Goal: Transaction & Acquisition: Purchase product/service

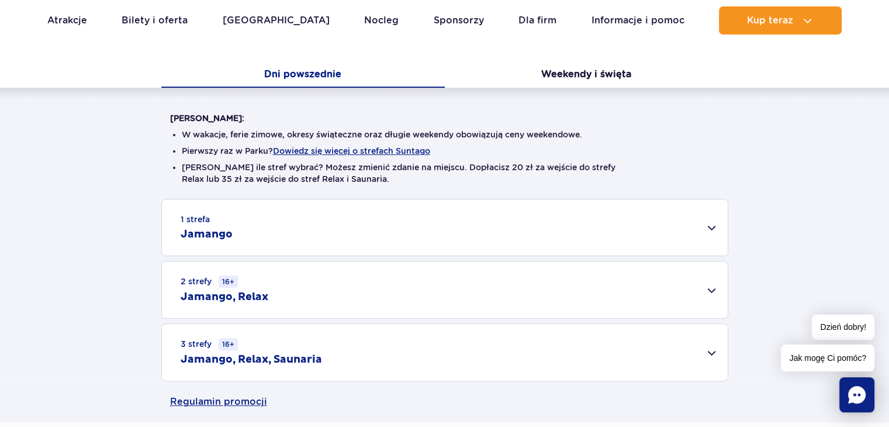
click at [712, 230] on div "1 strefa Jamango" at bounding box center [445, 227] width 566 height 56
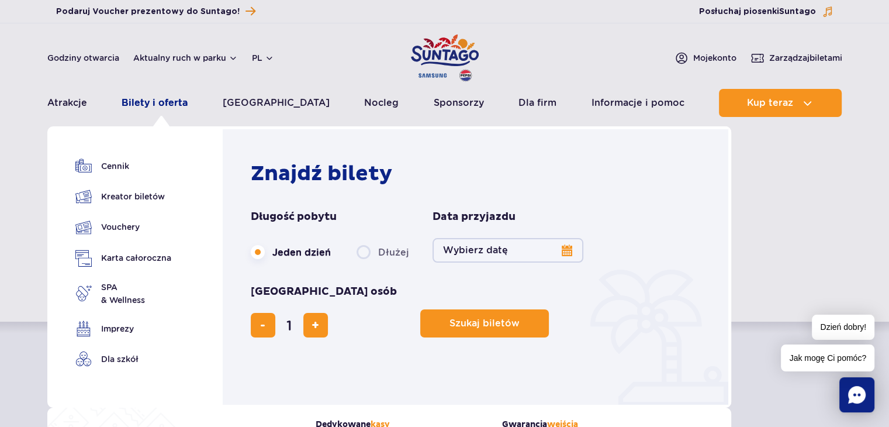
click at [168, 96] on link "Bilety i oferta" at bounding box center [155, 103] width 66 height 28
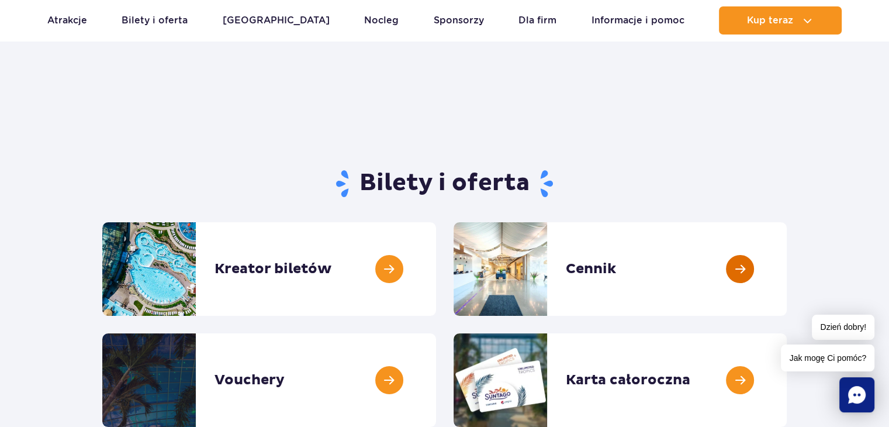
scroll to position [23, 0]
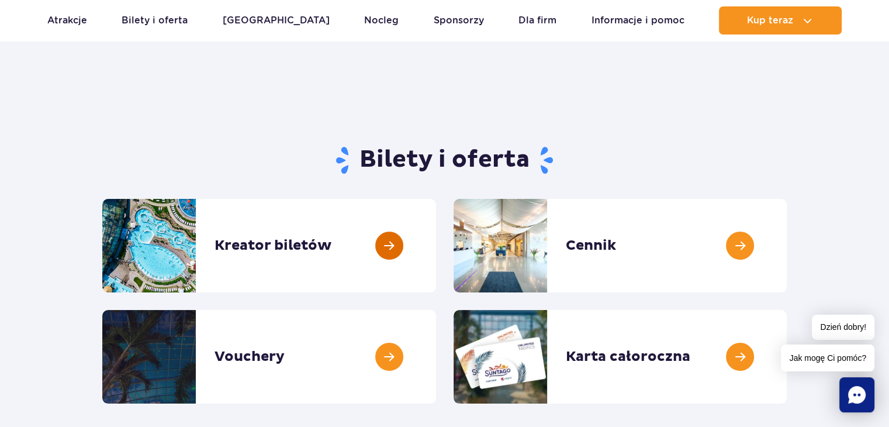
click at [436, 247] on link at bounding box center [436, 245] width 0 height 93
click at [786, 355] on link at bounding box center [786, 356] width 0 height 93
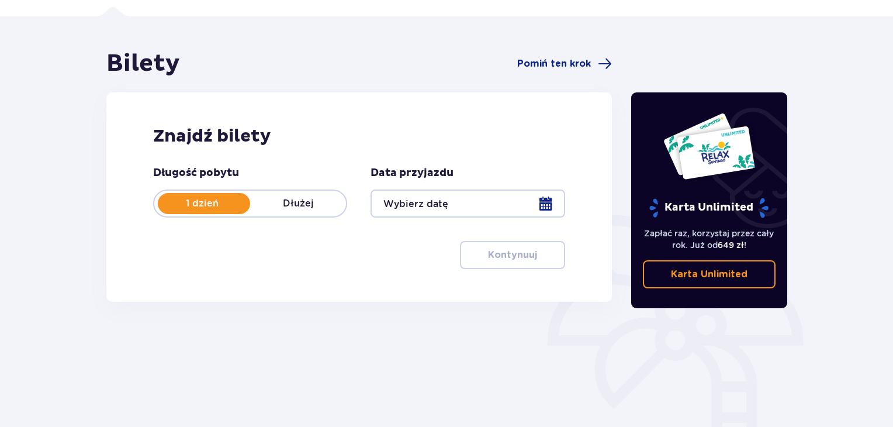
scroll to position [140, 0]
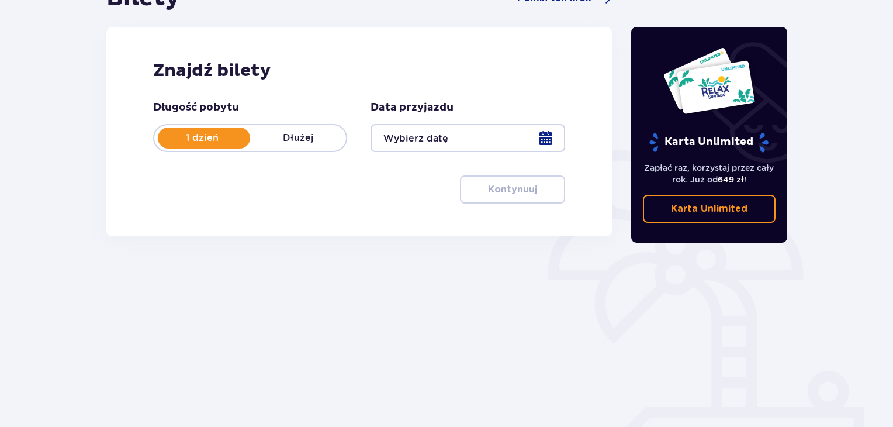
click at [549, 131] on div at bounding box center [467, 138] width 194 height 28
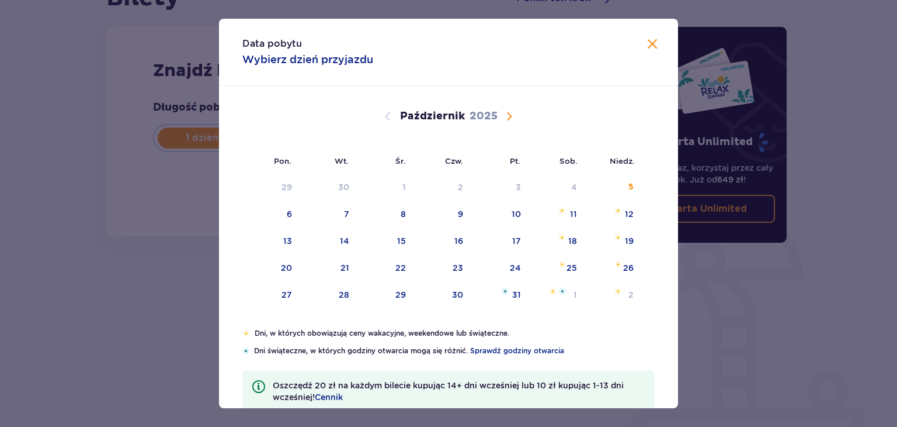
click at [508, 119] on span "Następny miesiąc" at bounding box center [509, 116] width 14 height 14
click at [507, 115] on span "Następny miesiąc" at bounding box center [509, 116] width 14 height 14
click at [382, 115] on span "Poprzedni miesiąc" at bounding box center [388, 116] width 14 height 14
click at [283, 272] on div "17" at bounding box center [287, 268] width 9 height 12
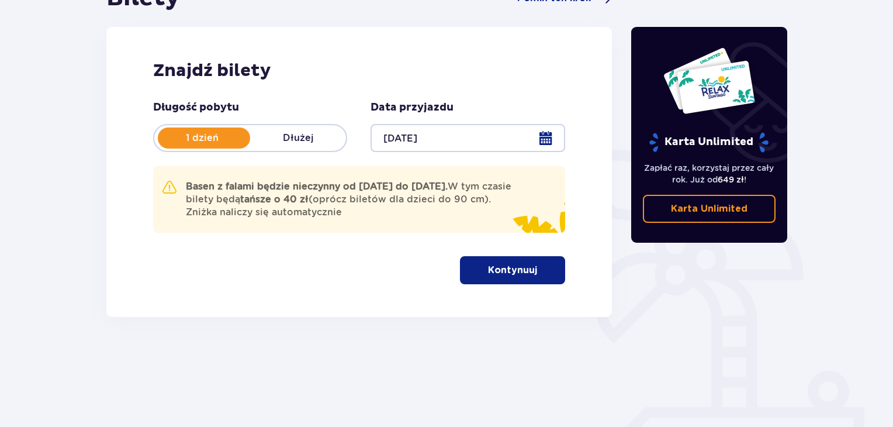
click at [548, 141] on div at bounding box center [467, 138] width 194 height 28
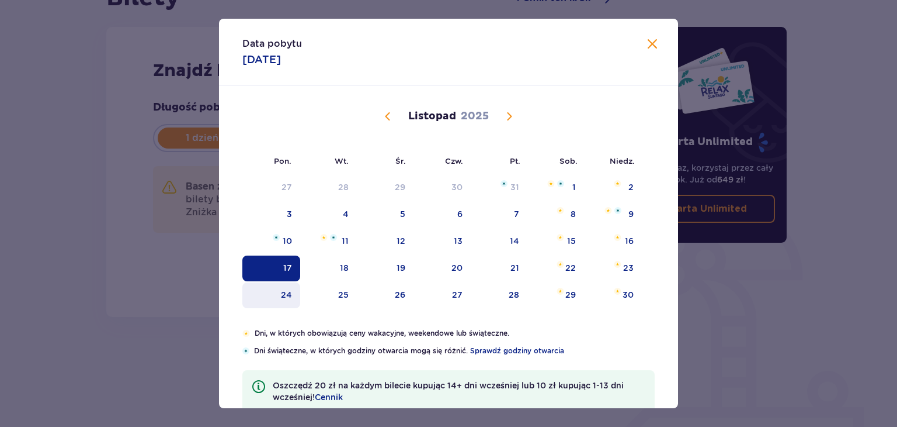
click at [287, 286] on div "24" at bounding box center [271, 295] width 58 height 26
type input "24.11.25"
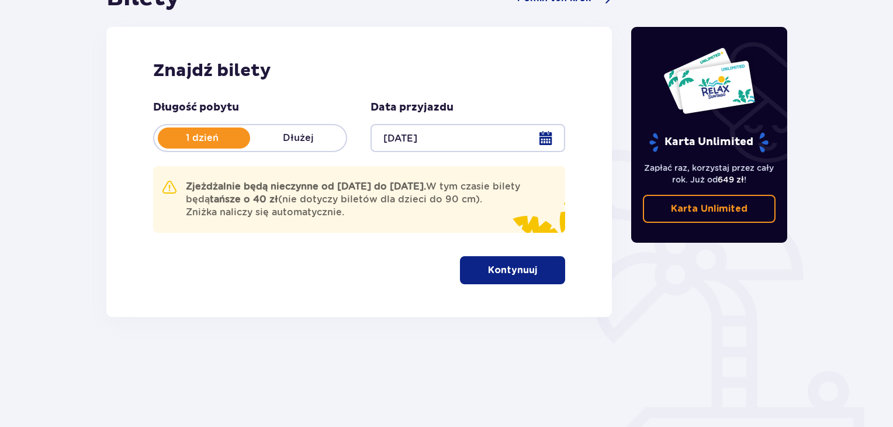
click at [306, 141] on p "Dłużej" at bounding box center [298, 137] width 96 height 13
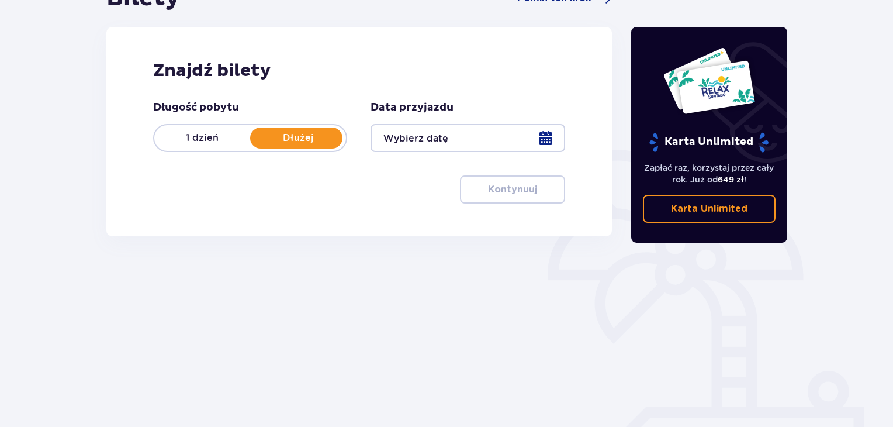
click at [205, 138] on p "1 dzień" at bounding box center [202, 137] width 96 height 13
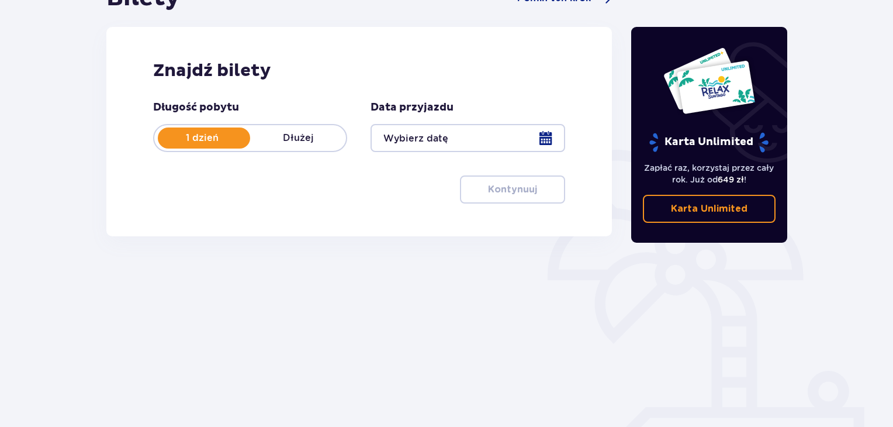
click at [542, 138] on div at bounding box center [467, 138] width 194 height 28
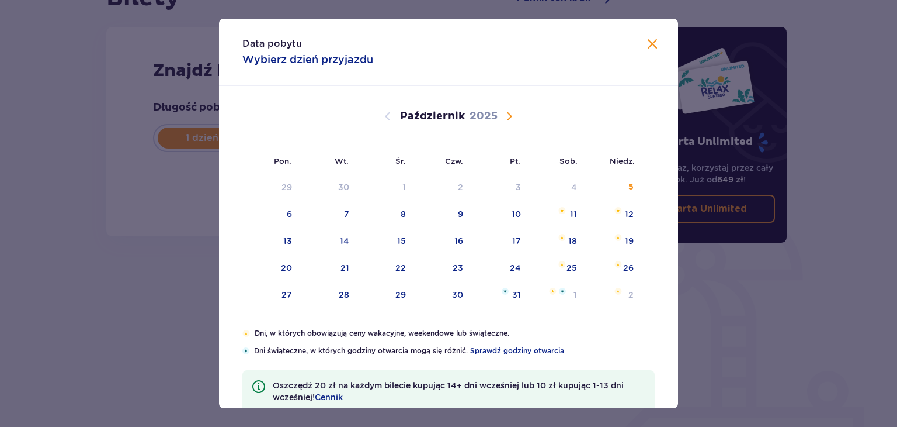
click at [509, 123] on div "Październik 2025" at bounding box center [448, 130] width 387 height 88
click at [508, 115] on span "Następny miesiąc" at bounding box center [509, 116] width 14 height 14
click at [285, 297] on div "24" at bounding box center [286, 295] width 11 height 12
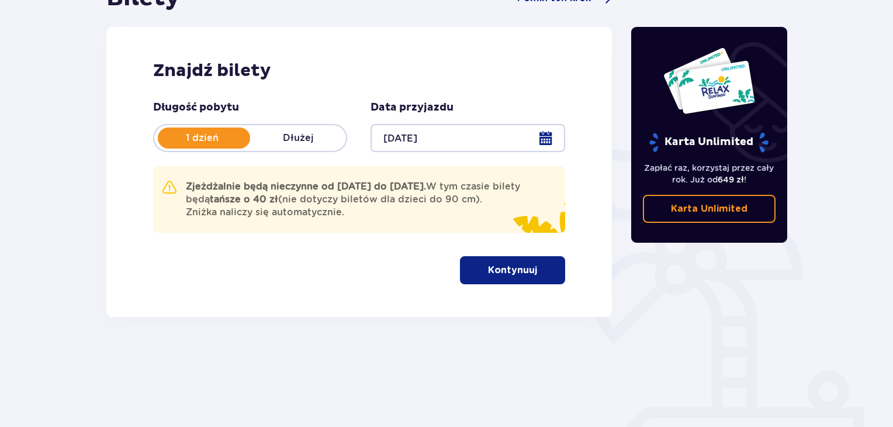
click at [547, 144] on div at bounding box center [467, 138] width 194 height 28
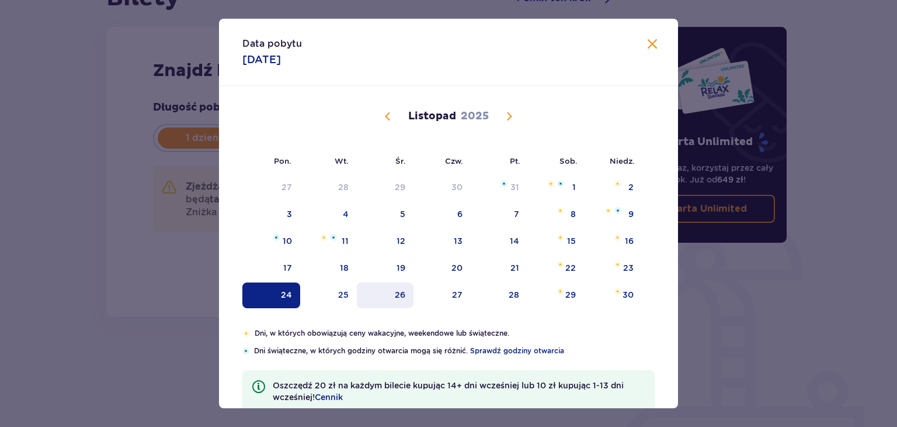
click at [402, 293] on div "26" at bounding box center [400, 295] width 11 height 12
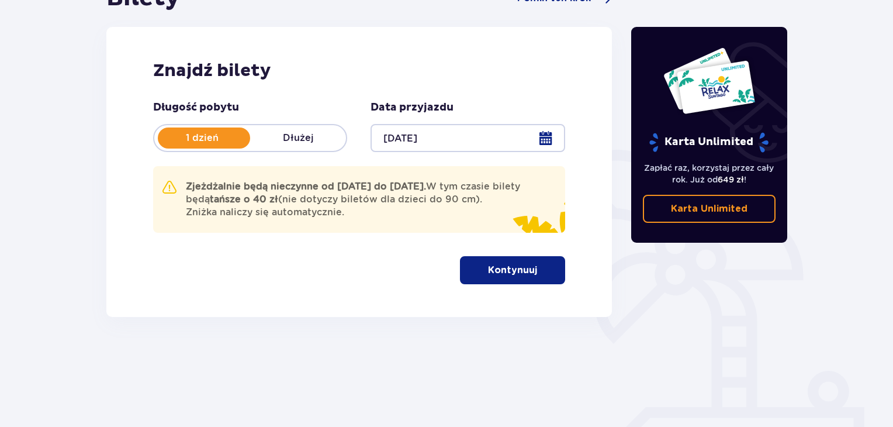
click at [549, 134] on div at bounding box center [467, 138] width 194 height 28
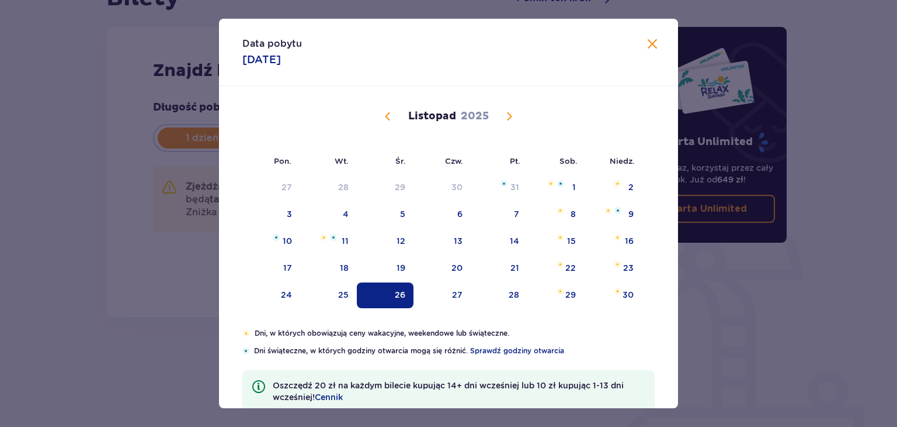
click at [502, 117] on span "Następny miesiąc" at bounding box center [509, 116] width 14 height 14
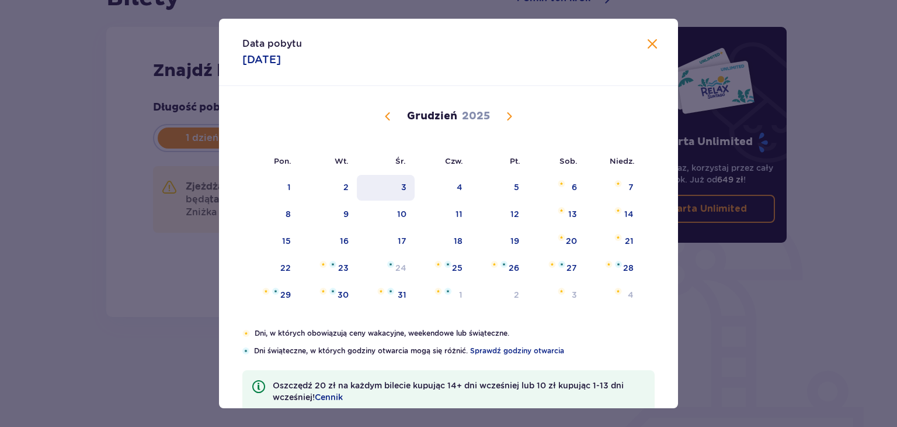
click at [401, 183] on div "3" at bounding box center [403, 187] width 5 height 12
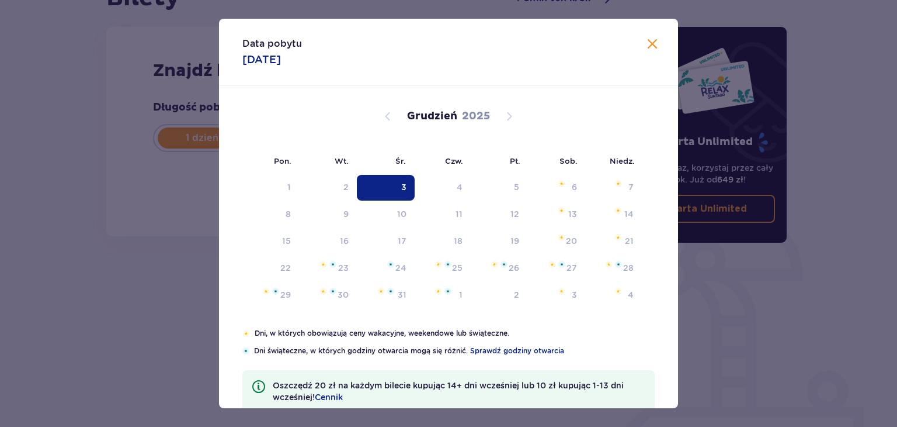
type input "03.12.25"
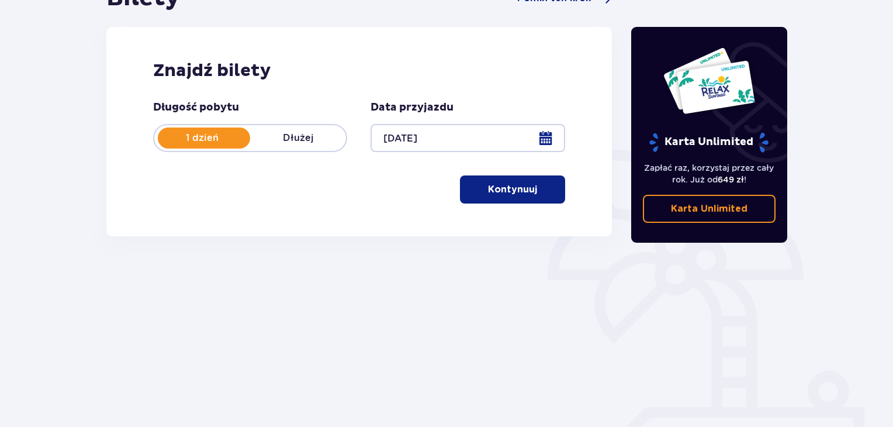
click at [498, 190] on p "Kontynuuj" at bounding box center [512, 189] width 49 height 13
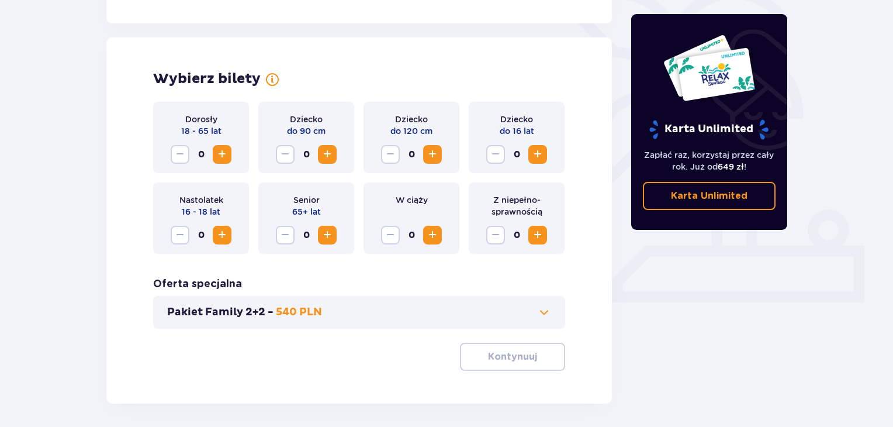
scroll to position [325, 0]
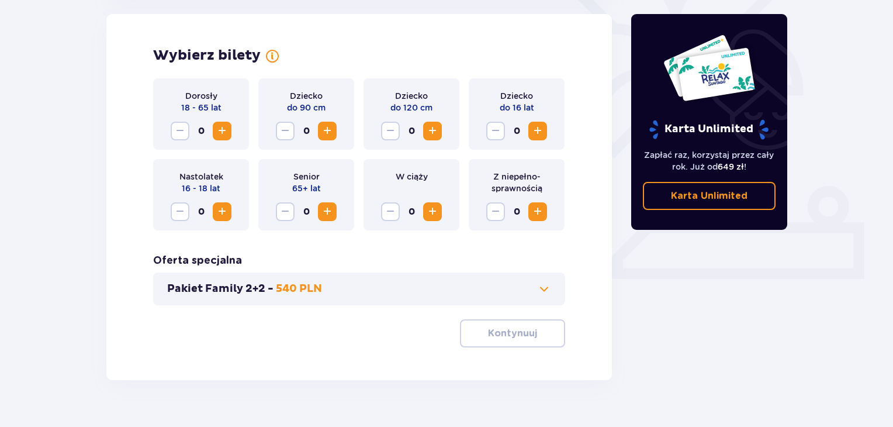
click at [229, 133] on button "Zwiększ" at bounding box center [222, 131] width 19 height 19
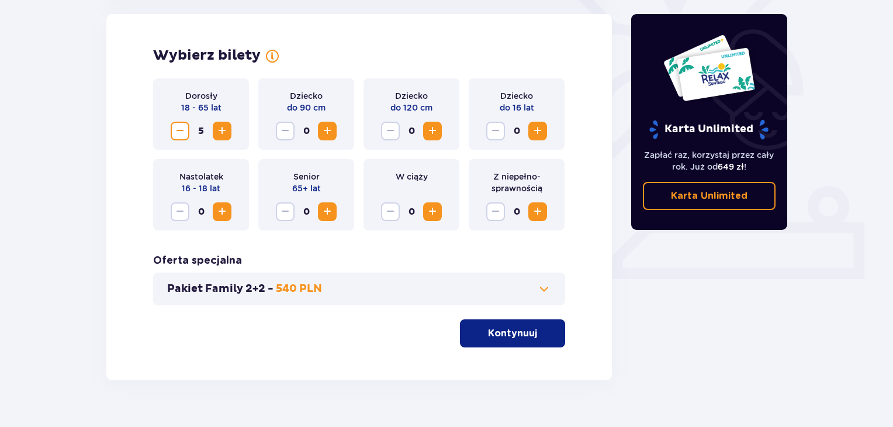
click at [229, 133] on button "Zwiększ" at bounding box center [222, 131] width 19 height 19
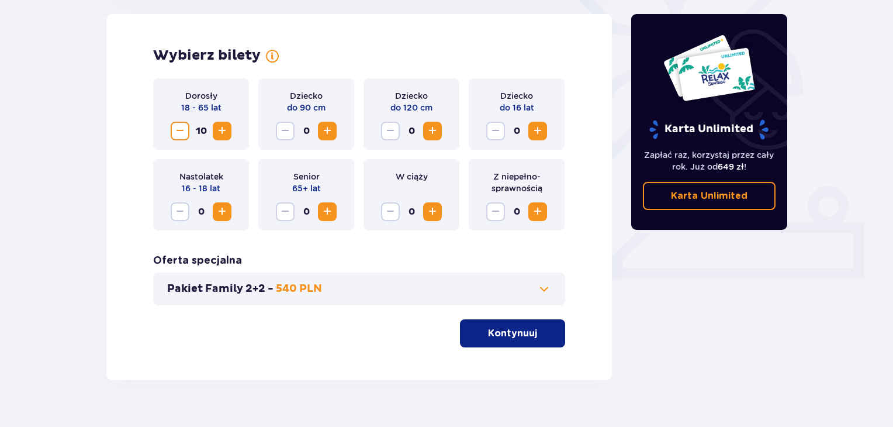
click at [229, 133] on button "Zwiększ" at bounding box center [222, 131] width 19 height 19
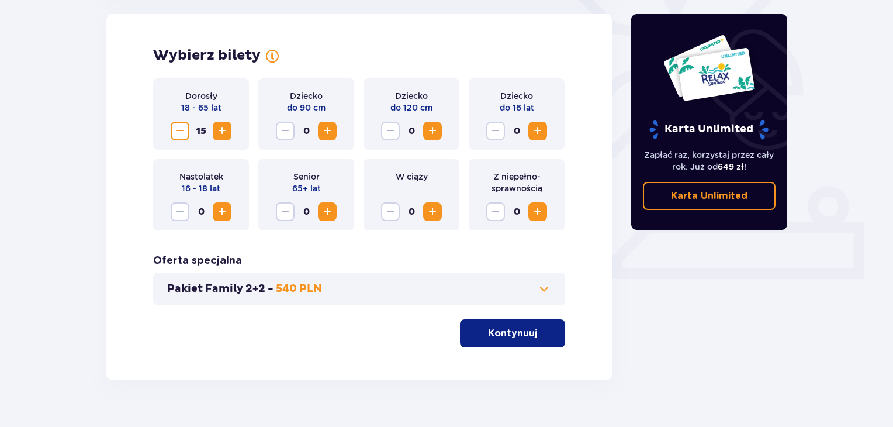
click at [229, 133] on button "Zwiększ" at bounding box center [222, 131] width 19 height 19
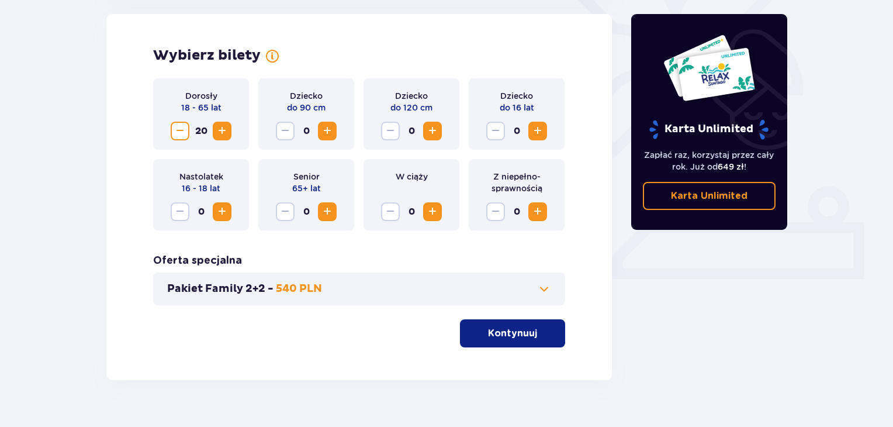
click at [229, 133] on button "Zwiększ" at bounding box center [222, 131] width 19 height 19
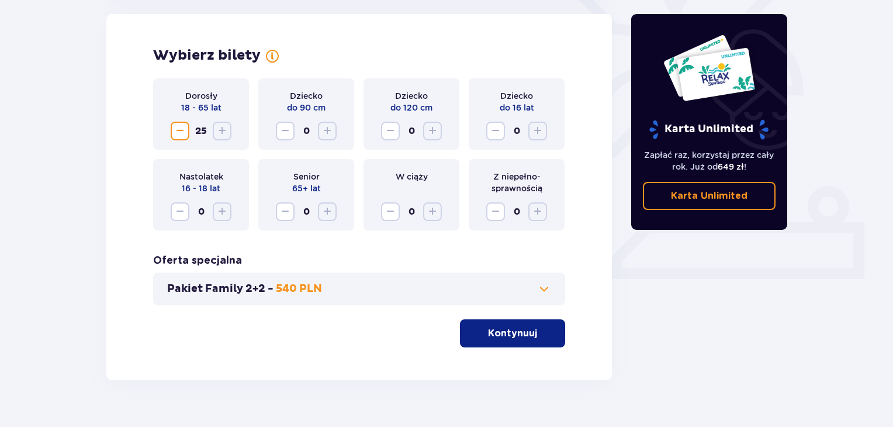
click at [173, 129] on span "Zmniejsz" at bounding box center [180, 131] width 14 height 14
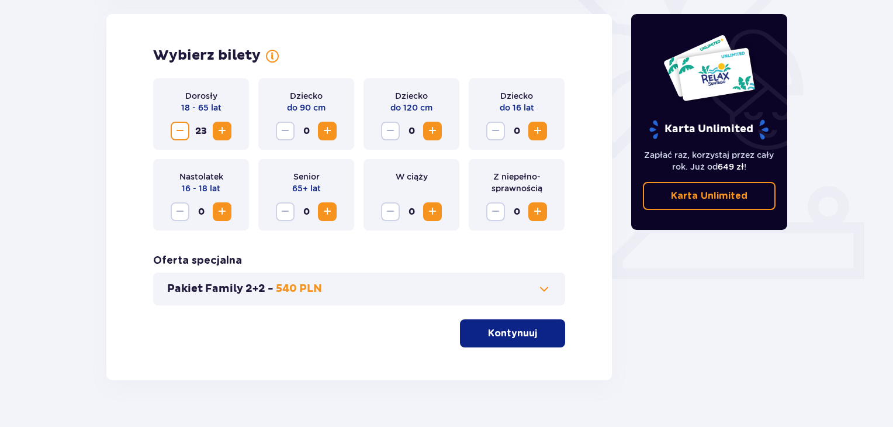
click at [173, 129] on span "Zmniejsz" at bounding box center [180, 131] width 14 height 14
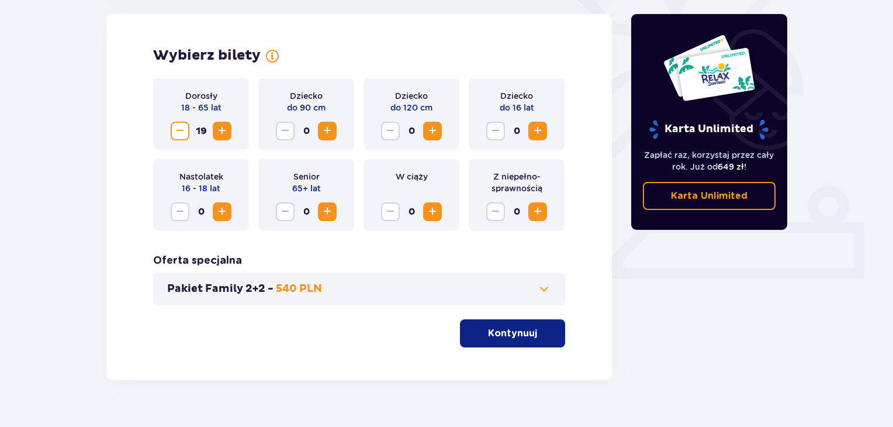
click at [173, 129] on span "Zmniejsz" at bounding box center [180, 131] width 14 height 14
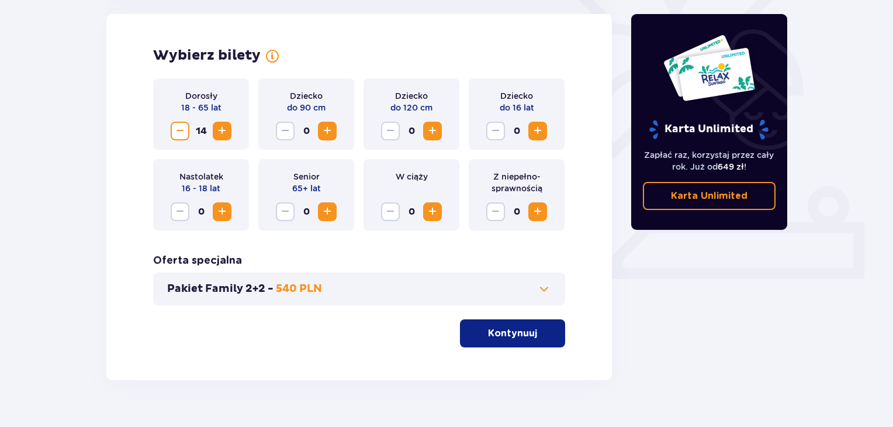
click at [173, 129] on span "Zmniejsz" at bounding box center [180, 131] width 14 height 14
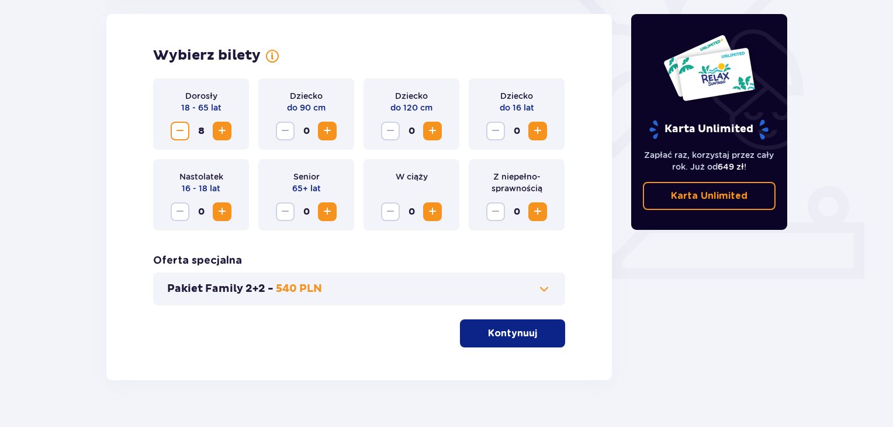
click at [173, 129] on span "Zmniejsz" at bounding box center [180, 131] width 14 height 14
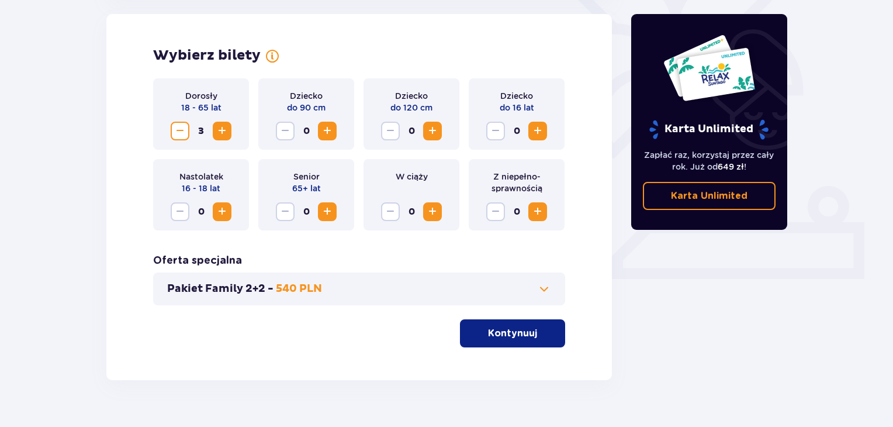
click at [173, 129] on span "Zmniejsz" at bounding box center [180, 131] width 14 height 14
click at [538, 127] on span "Zwiększ" at bounding box center [537, 131] width 14 height 14
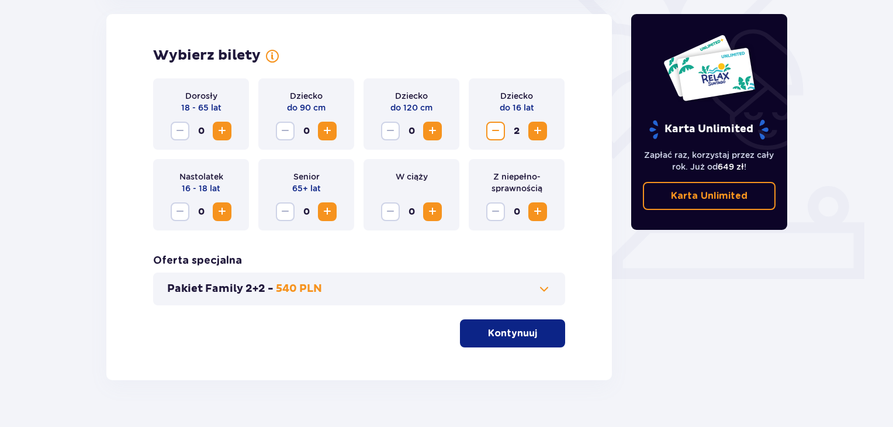
click at [538, 127] on span "Zwiększ" at bounding box center [537, 131] width 14 height 14
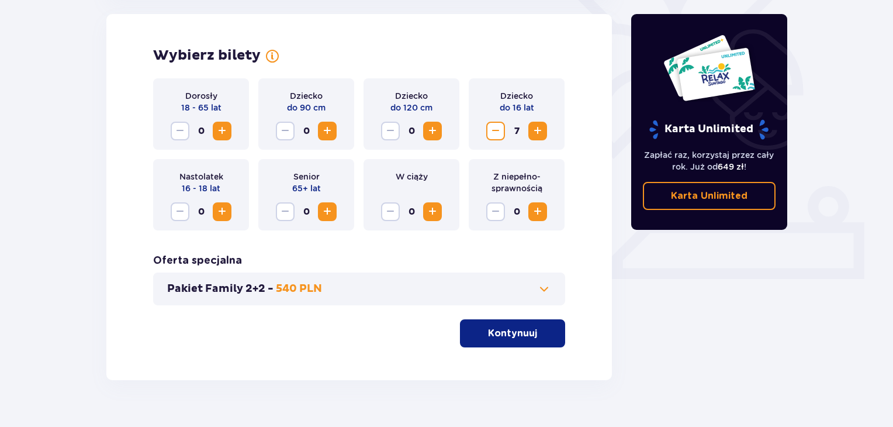
click at [538, 127] on span "Zwiększ" at bounding box center [537, 131] width 14 height 14
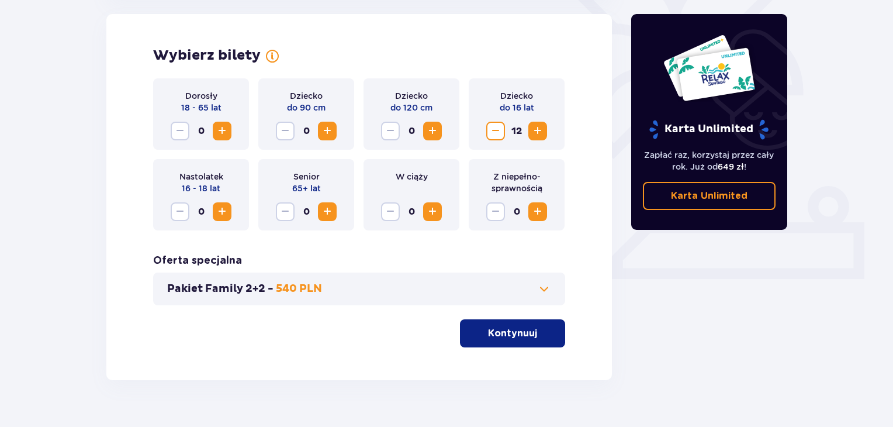
click at [538, 127] on span "Zwiększ" at bounding box center [537, 131] width 14 height 14
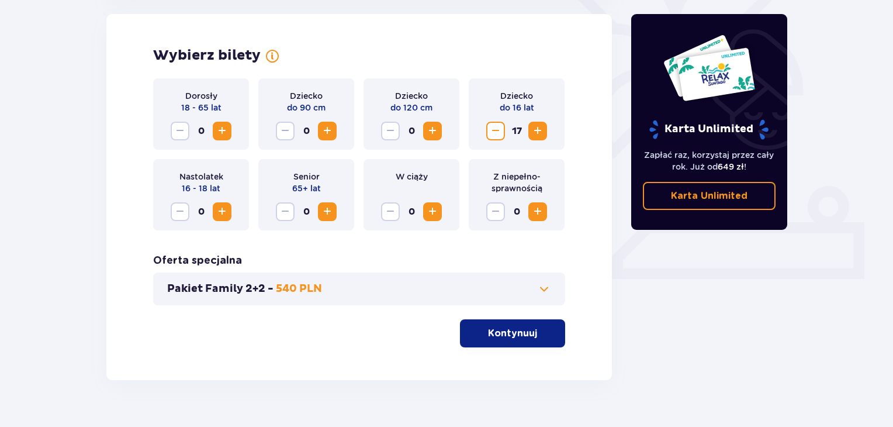
click at [538, 127] on span "Zwiększ" at bounding box center [537, 131] width 14 height 14
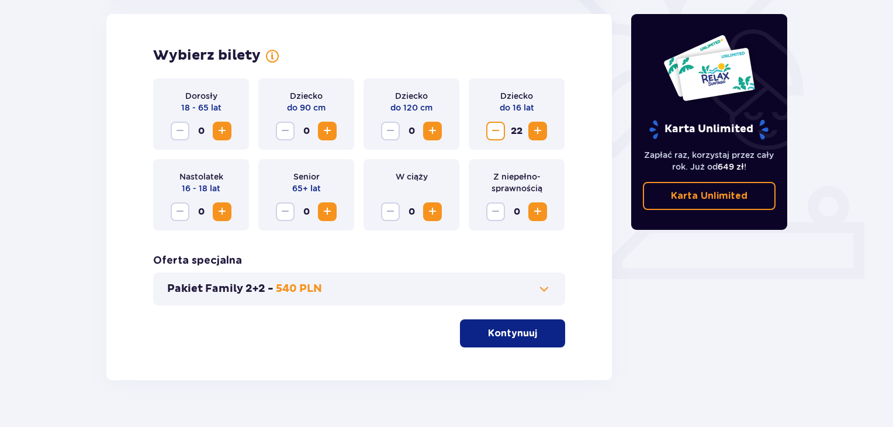
click at [538, 127] on span "Zwiększ" at bounding box center [537, 131] width 14 height 14
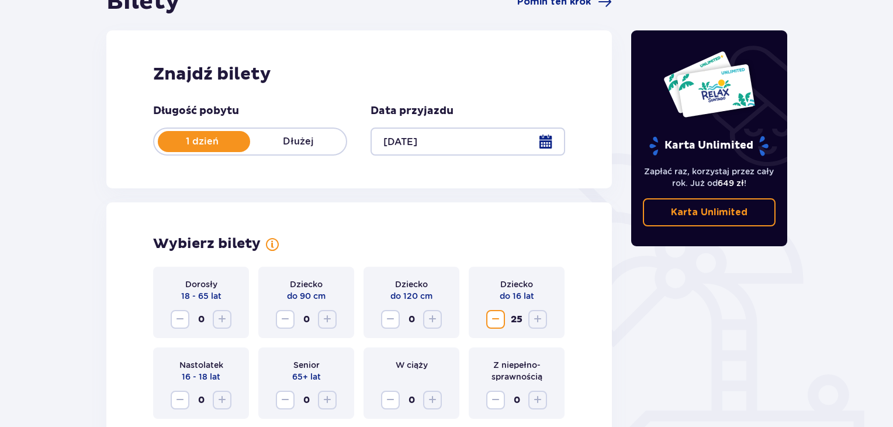
scroll to position [248, 0]
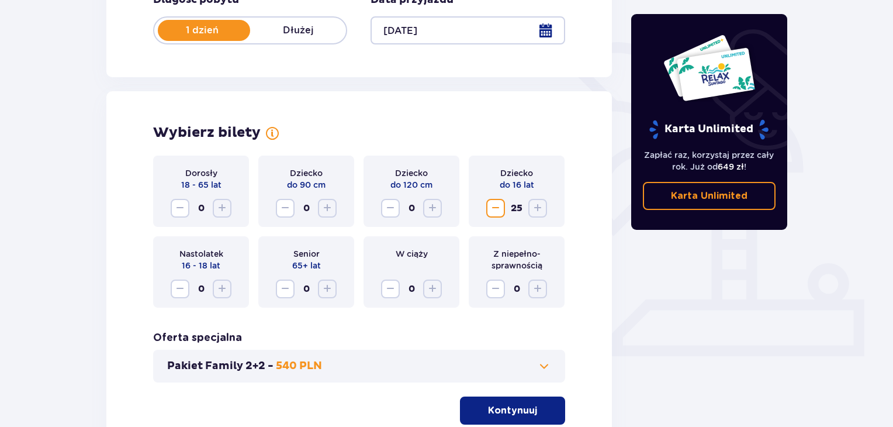
click at [497, 208] on span "Zmniejsz" at bounding box center [495, 208] width 14 height 14
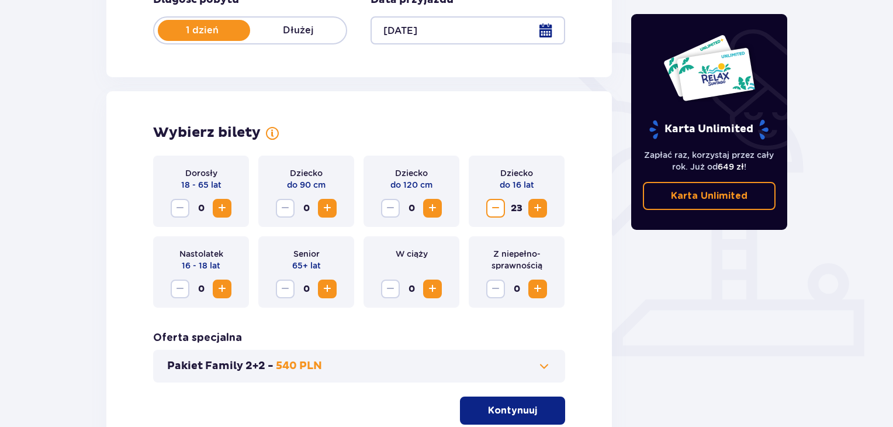
click at [497, 208] on span "Zmniejsz" at bounding box center [495, 208] width 14 height 14
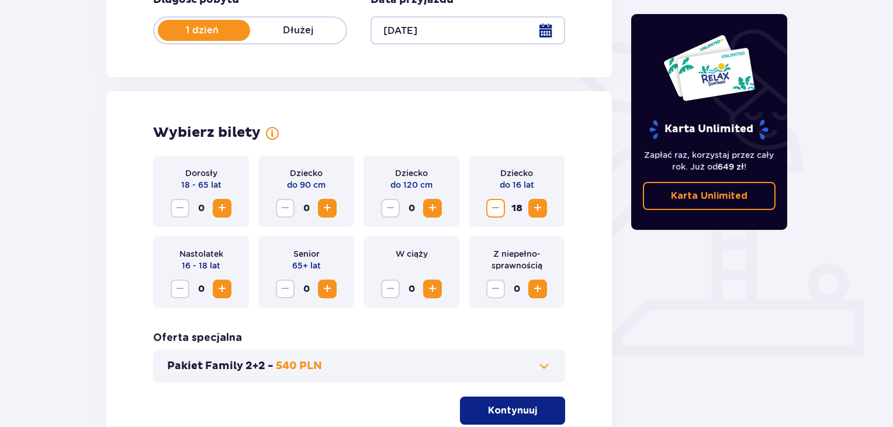
click at [497, 208] on span "Zmniejsz" at bounding box center [495, 208] width 14 height 14
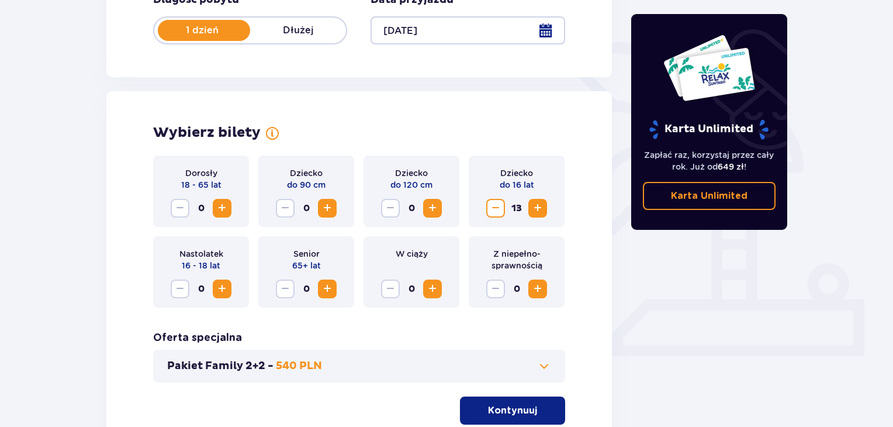
click at [497, 208] on span "Zmniejsz" at bounding box center [495, 208] width 14 height 14
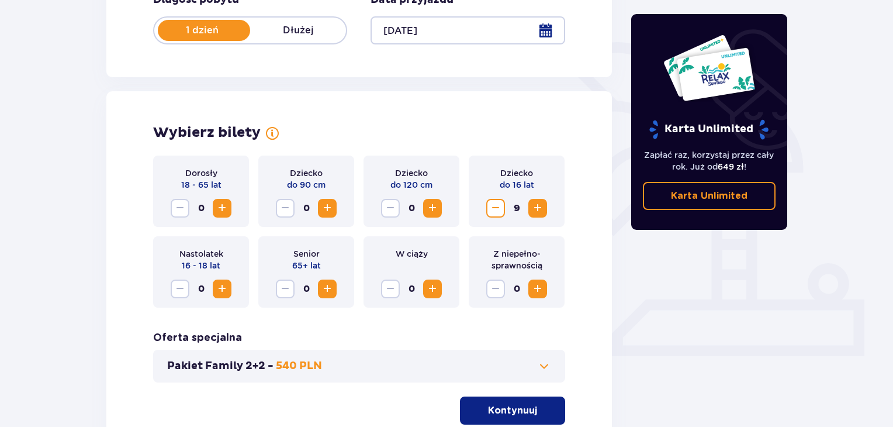
click at [497, 208] on span "Zmniejsz" at bounding box center [495, 208] width 14 height 14
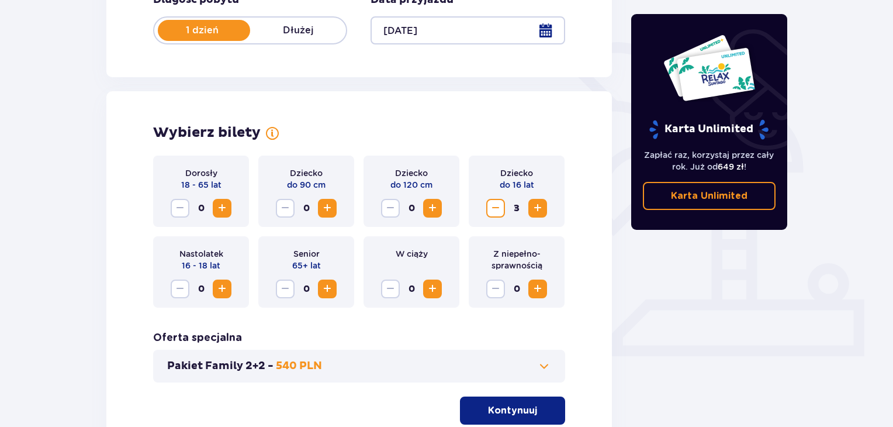
click at [497, 208] on span "Zmniejsz" at bounding box center [495, 208] width 14 height 14
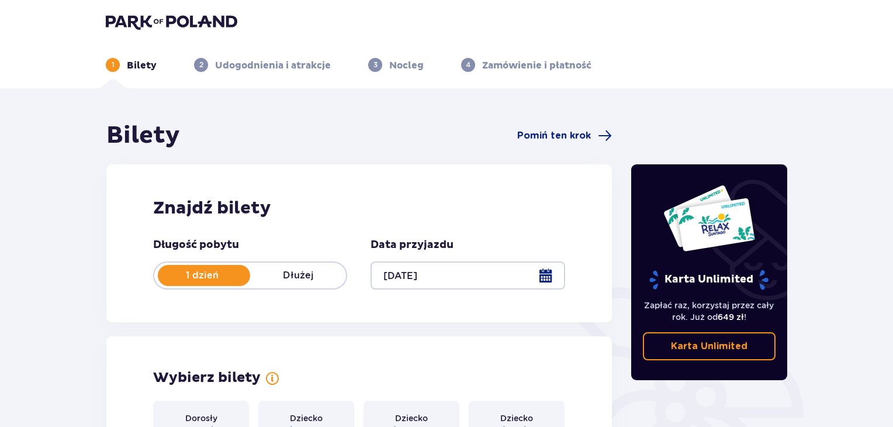
scroll to position [0, 0]
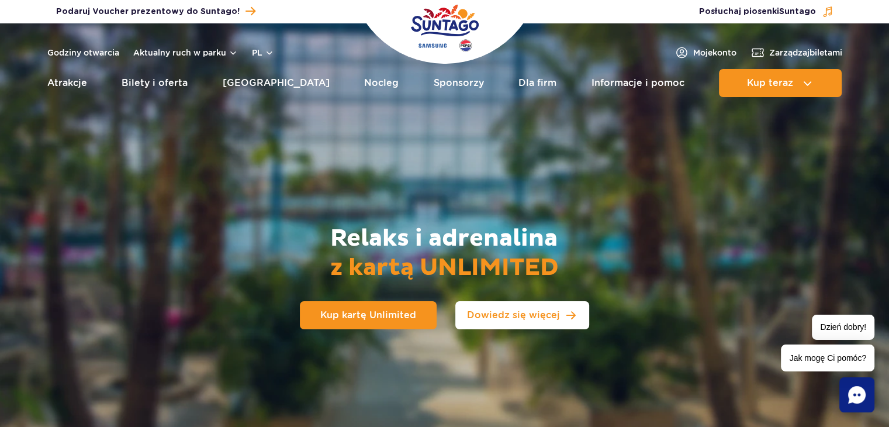
click at [502, 323] on link "Dowiedz się więcej" at bounding box center [522, 315] width 134 height 28
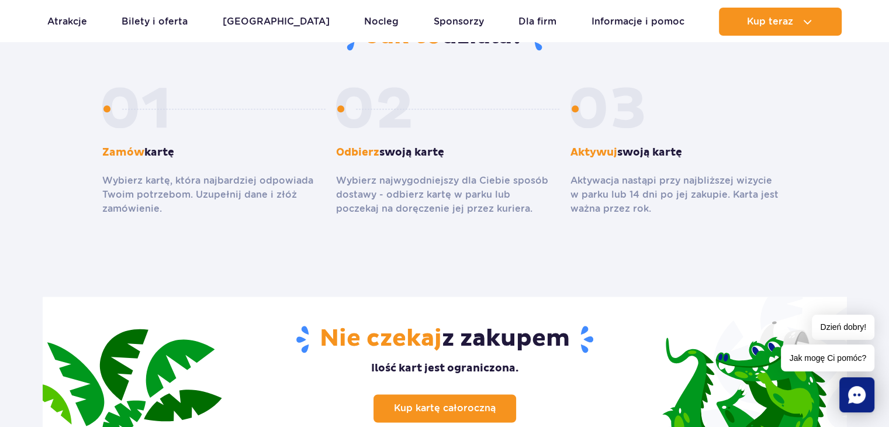
scroll to position [1478, 0]
